Goal: Information Seeking & Learning: Learn about a topic

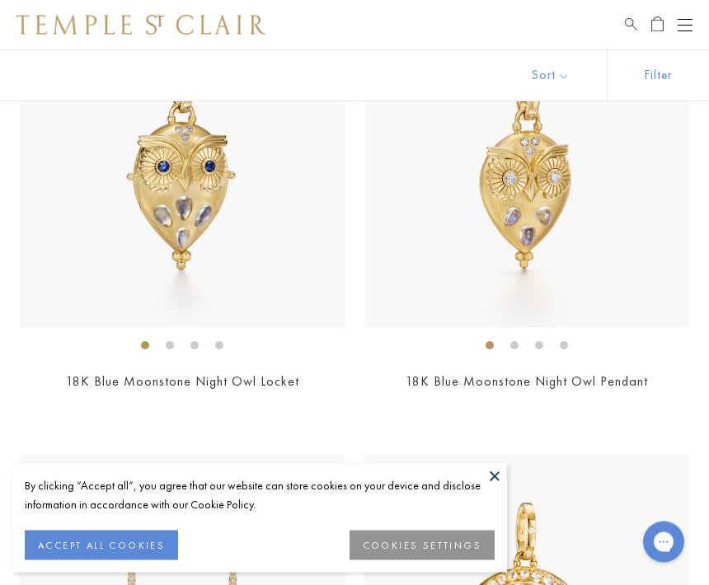
scroll to position [429, 0]
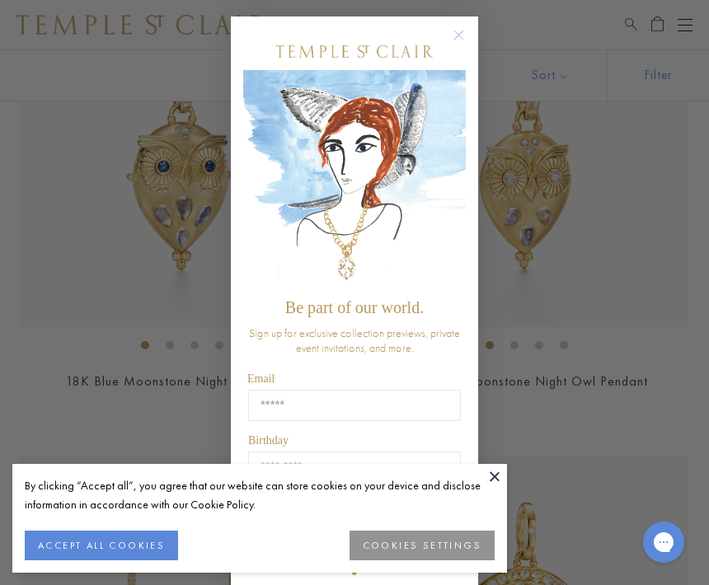
click at [455, 42] on circle "Close dialog" at bounding box center [459, 36] width 20 height 20
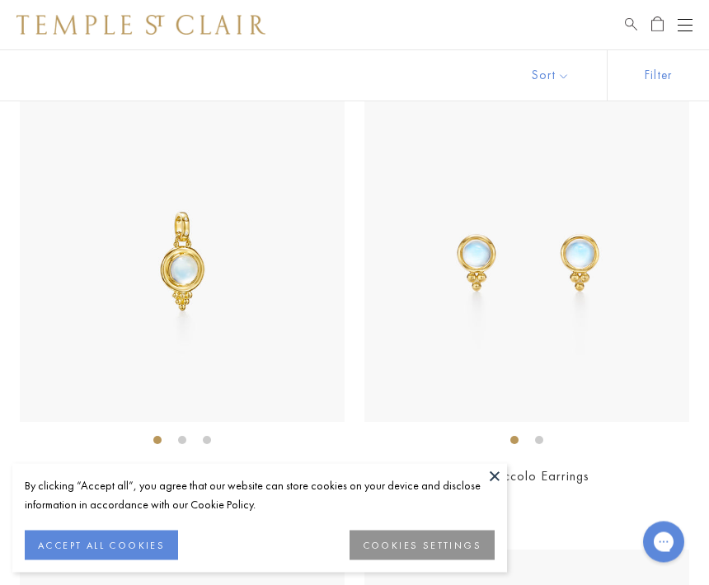
scroll to position [5310, 0]
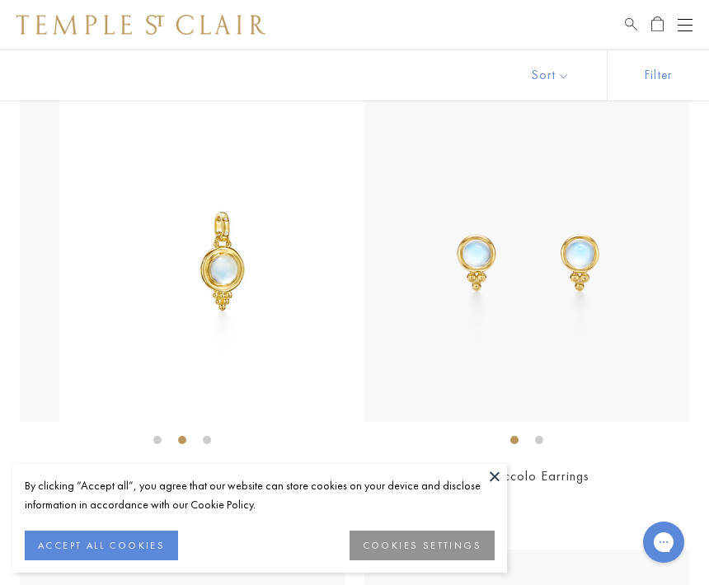
click at [279, 310] on img at bounding box center [221, 259] width 325 height 325
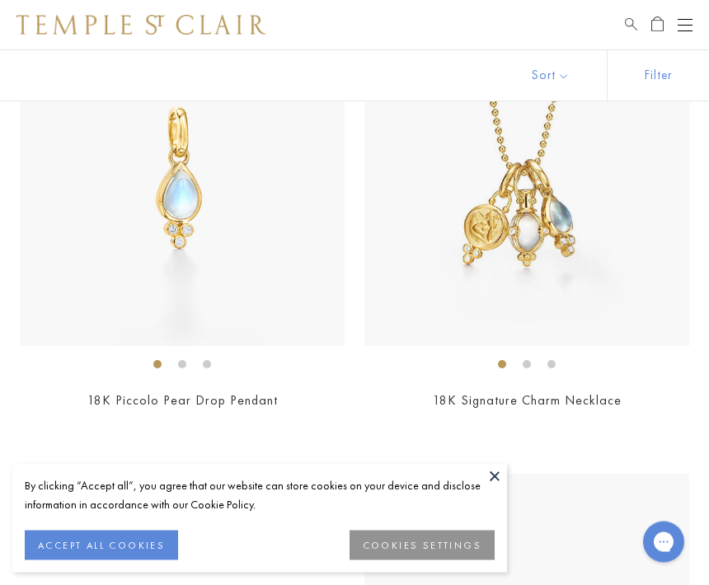
scroll to position [4930, 0]
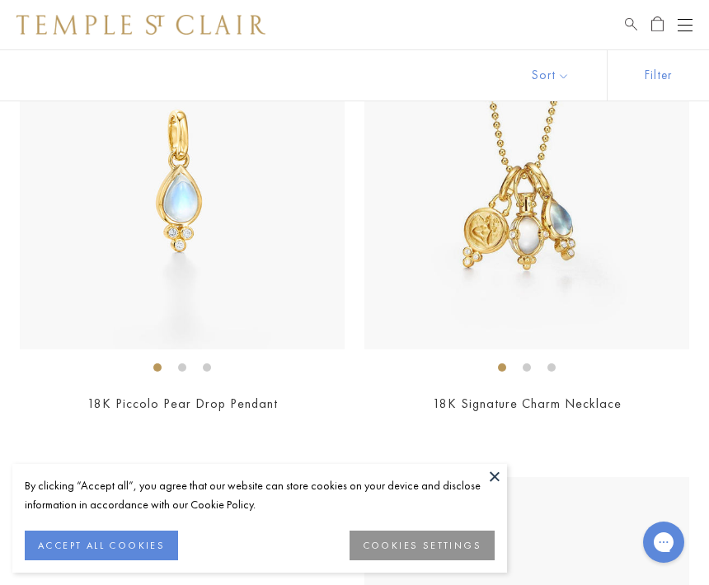
click at [198, 395] on link "18K Piccolo Pear Drop Pendant" at bounding box center [182, 403] width 190 height 17
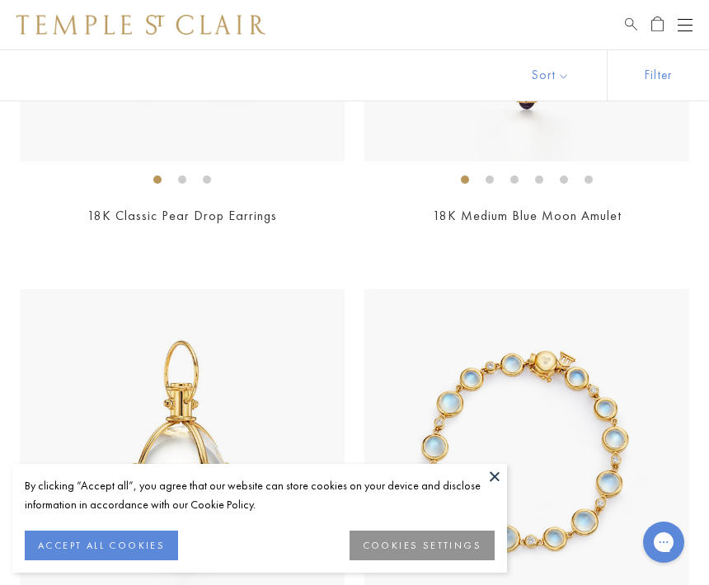
scroll to position [3716, 0]
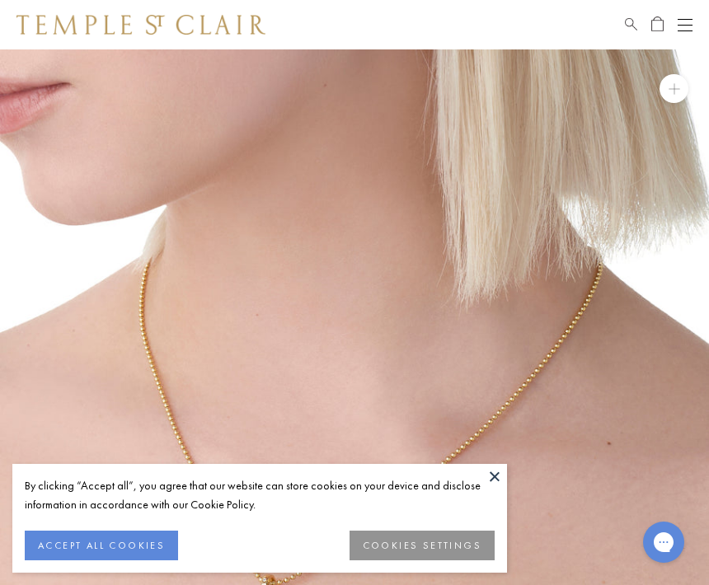
click at [494, 475] on button at bounding box center [494, 476] width 25 height 25
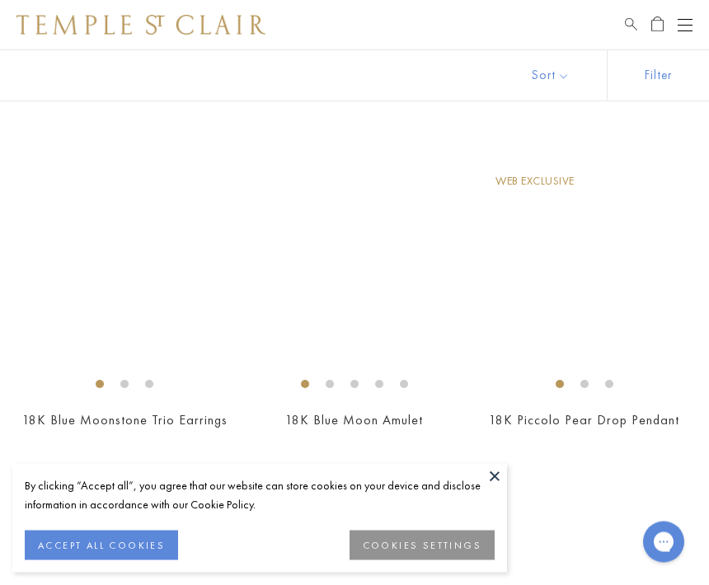
scroll to position [1404, 0]
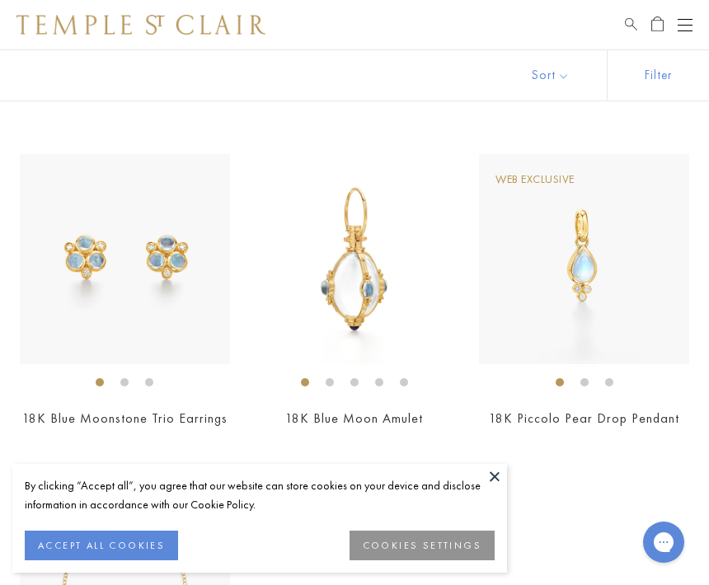
click at [578, 278] on img at bounding box center [584, 259] width 210 height 210
